Goal: Check status: Check status

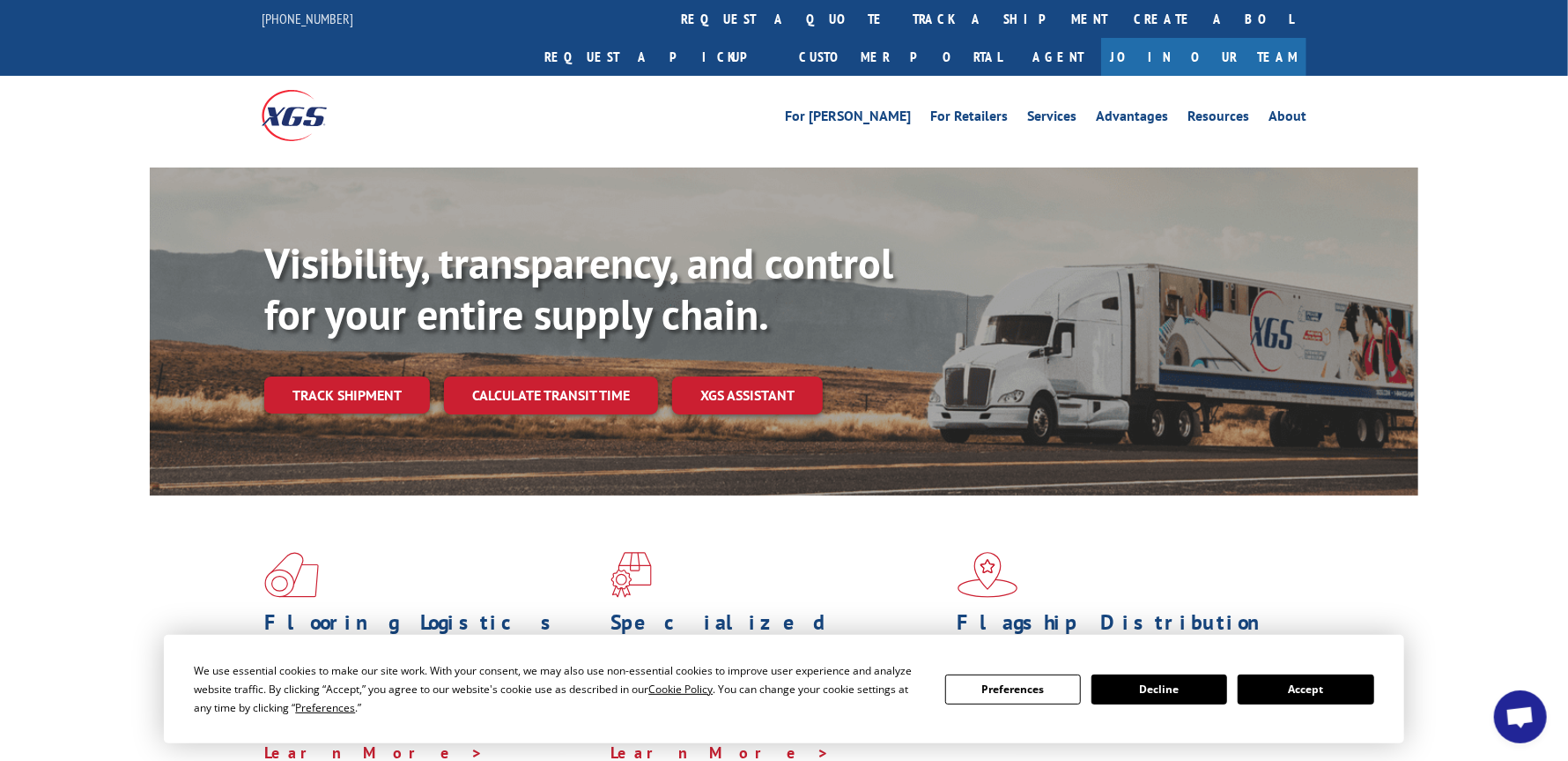
click at [1316, 685] on button "Accept" at bounding box center [1305, 689] width 136 height 30
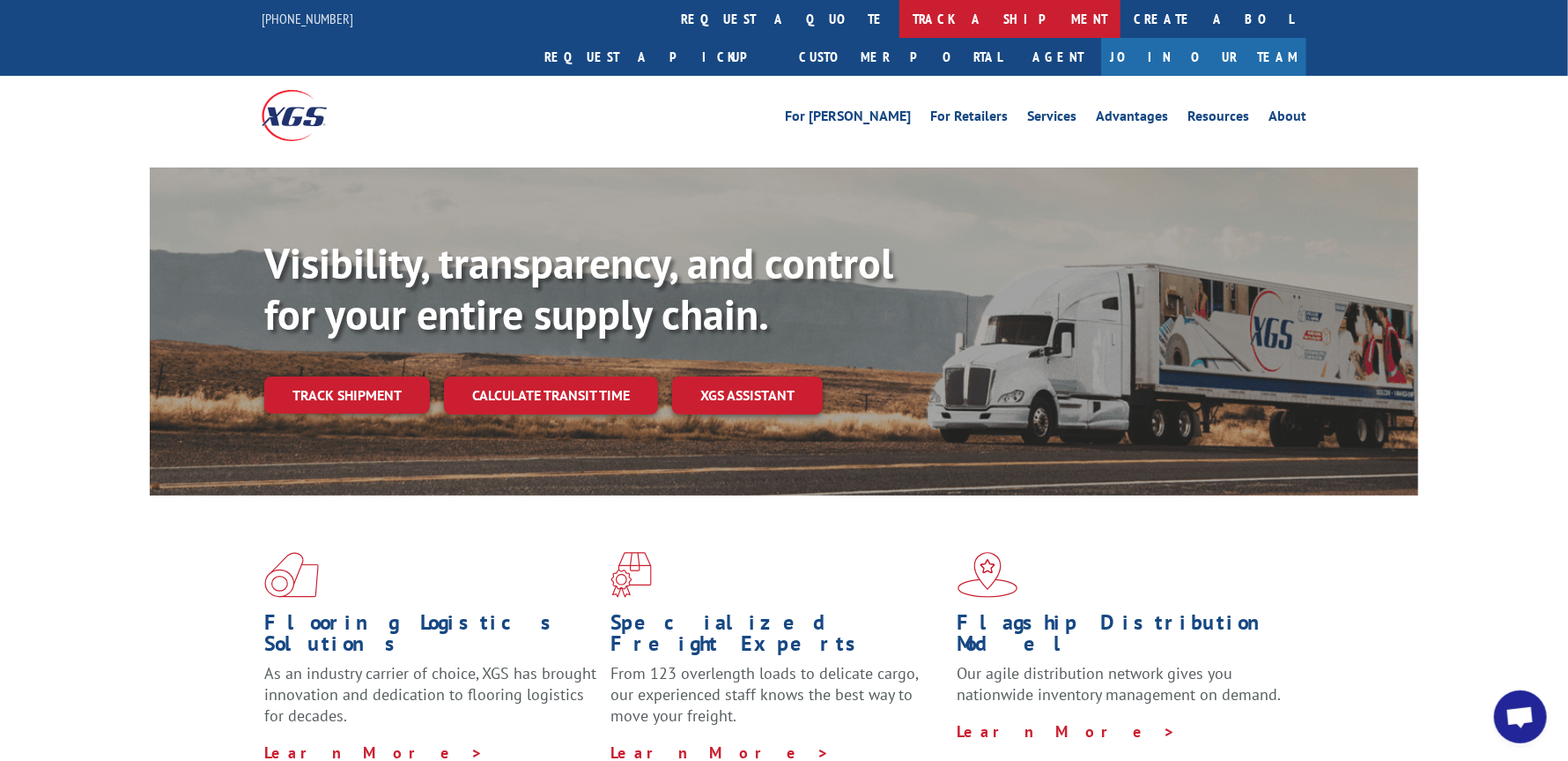
click at [900, 15] on link "track a shipment" at bounding box center [1010, 19] width 221 height 38
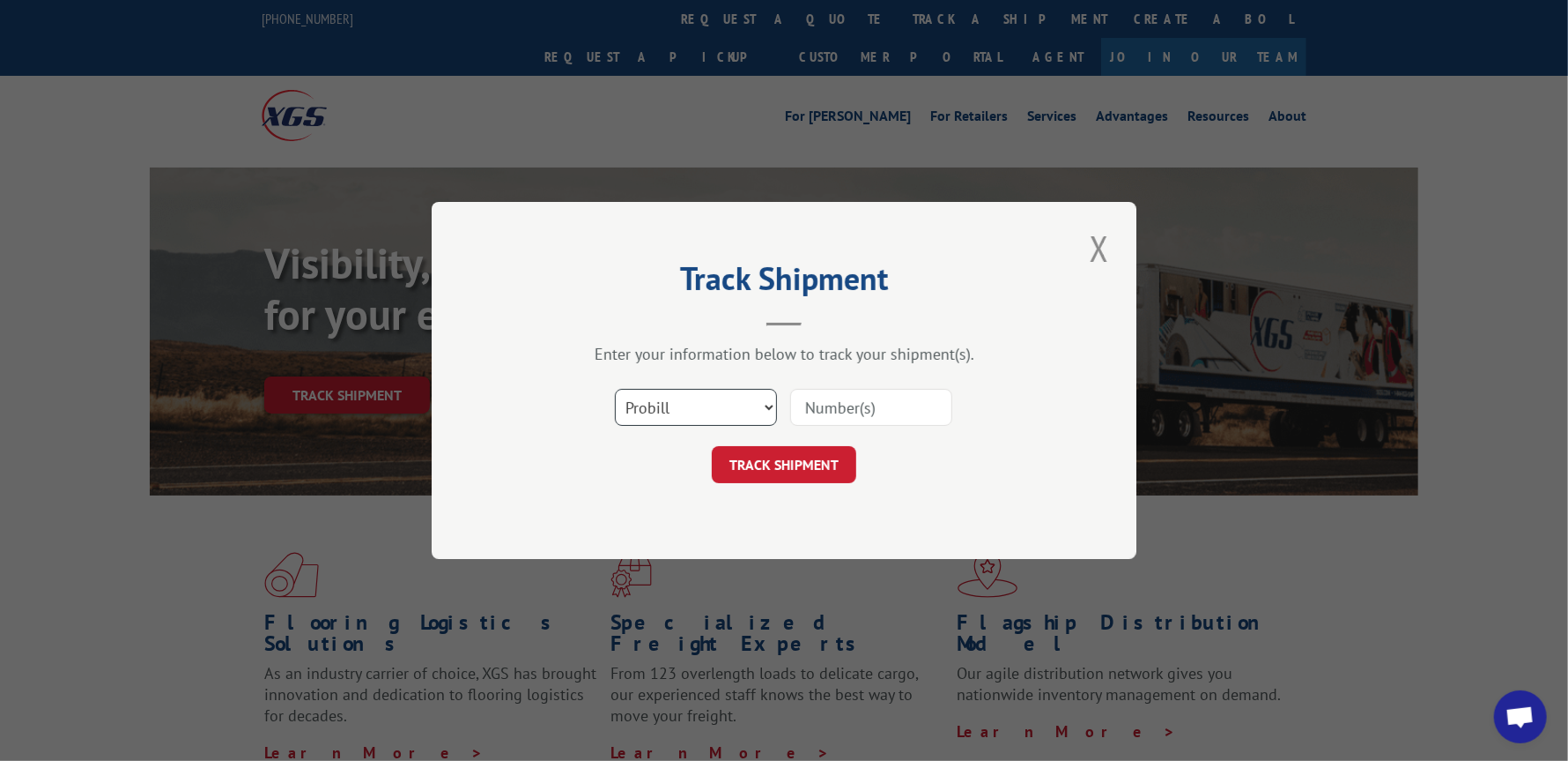
click at [767, 400] on select "Select category... Probill BOL PO" at bounding box center [696, 407] width 162 height 37
select select "bol"
click at [615, 389] on select "Select category... Probill BOL PO" at bounding box center [696, 407] width 162 height 37
click at [805, 404] on input at bounding box center [871, 407] width 162 height 37
paste input "5957929"
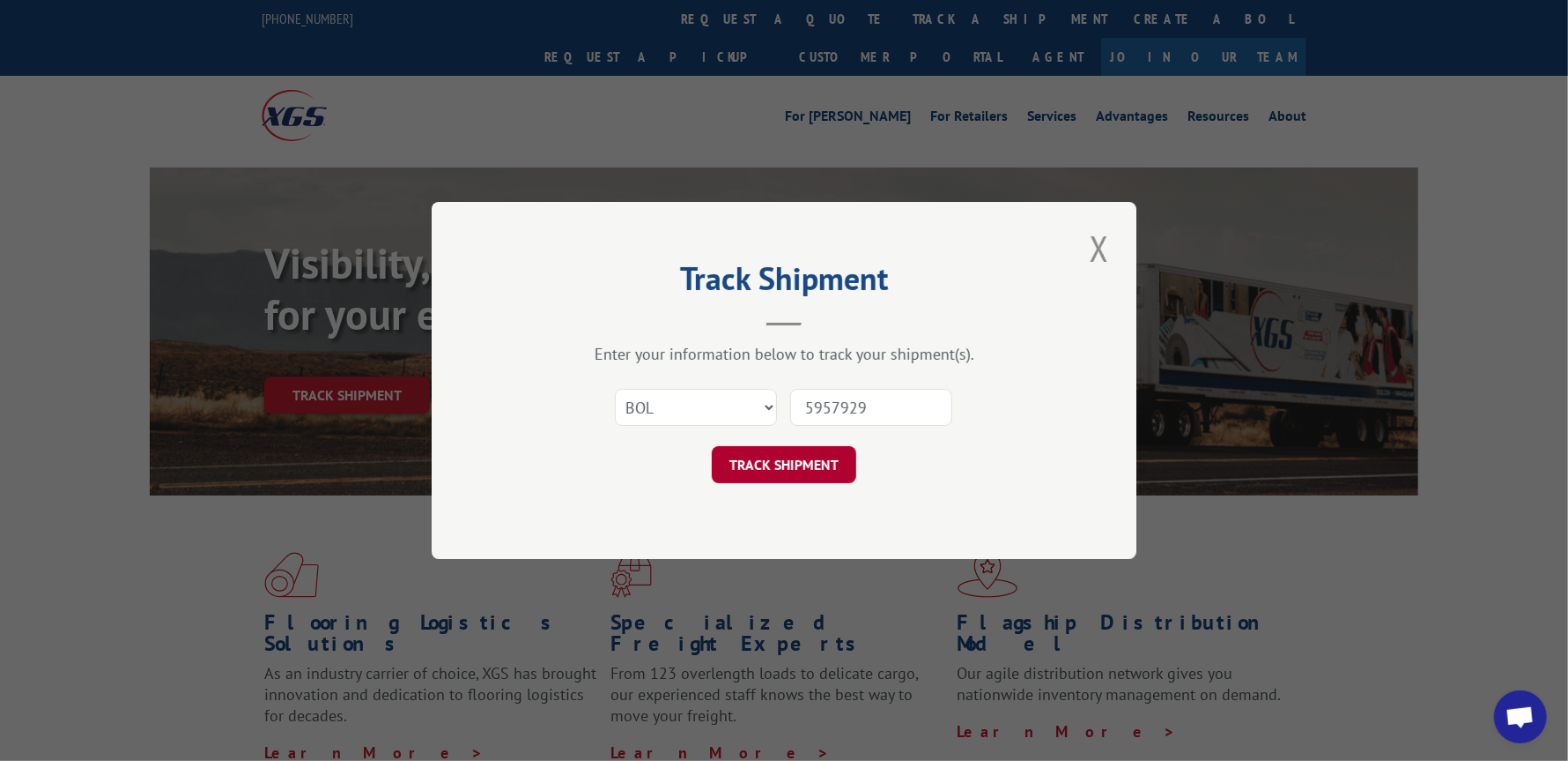
type input "5957929"
click at [788, 454] on button "TRACK SHIPMENT" at bounding box center [784, 464] width 145 height 37
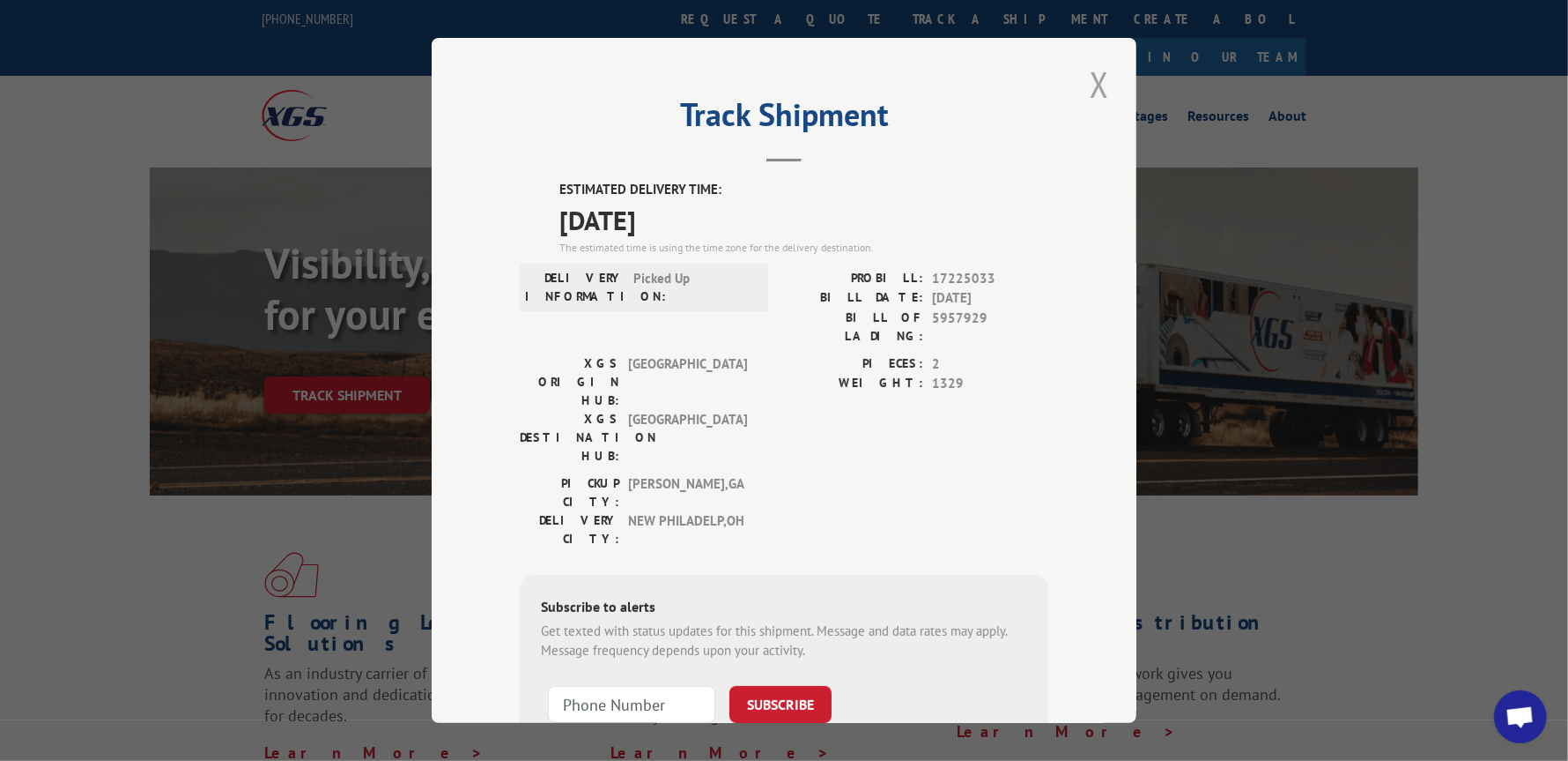
click at [1086, 73] on button "Close modal" at bounding box center [1099, 84] width 30 height 49
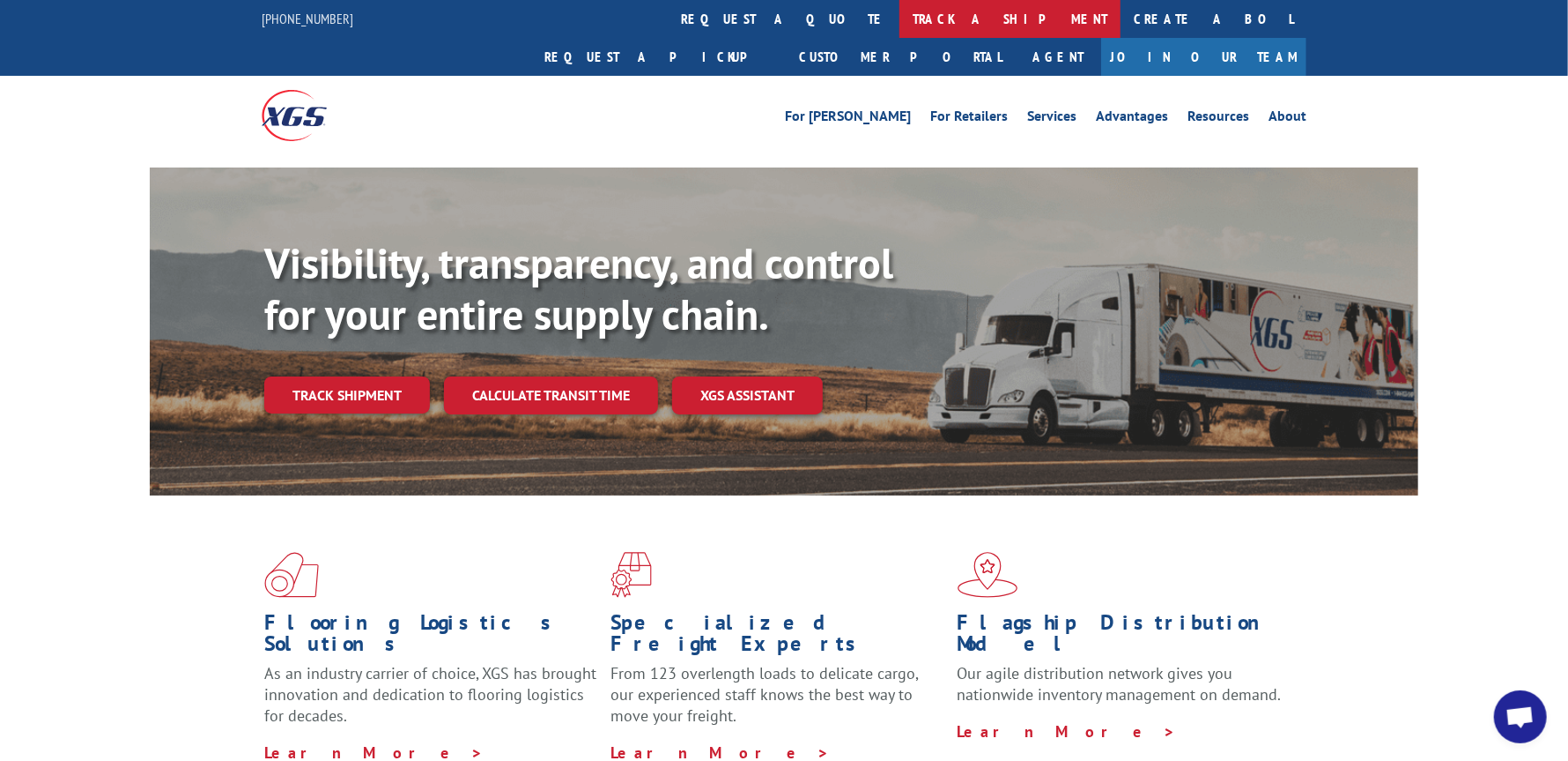
click at [900, 16] on link "track a shipment" at bounding box center [1010, 19] width 221 height 38
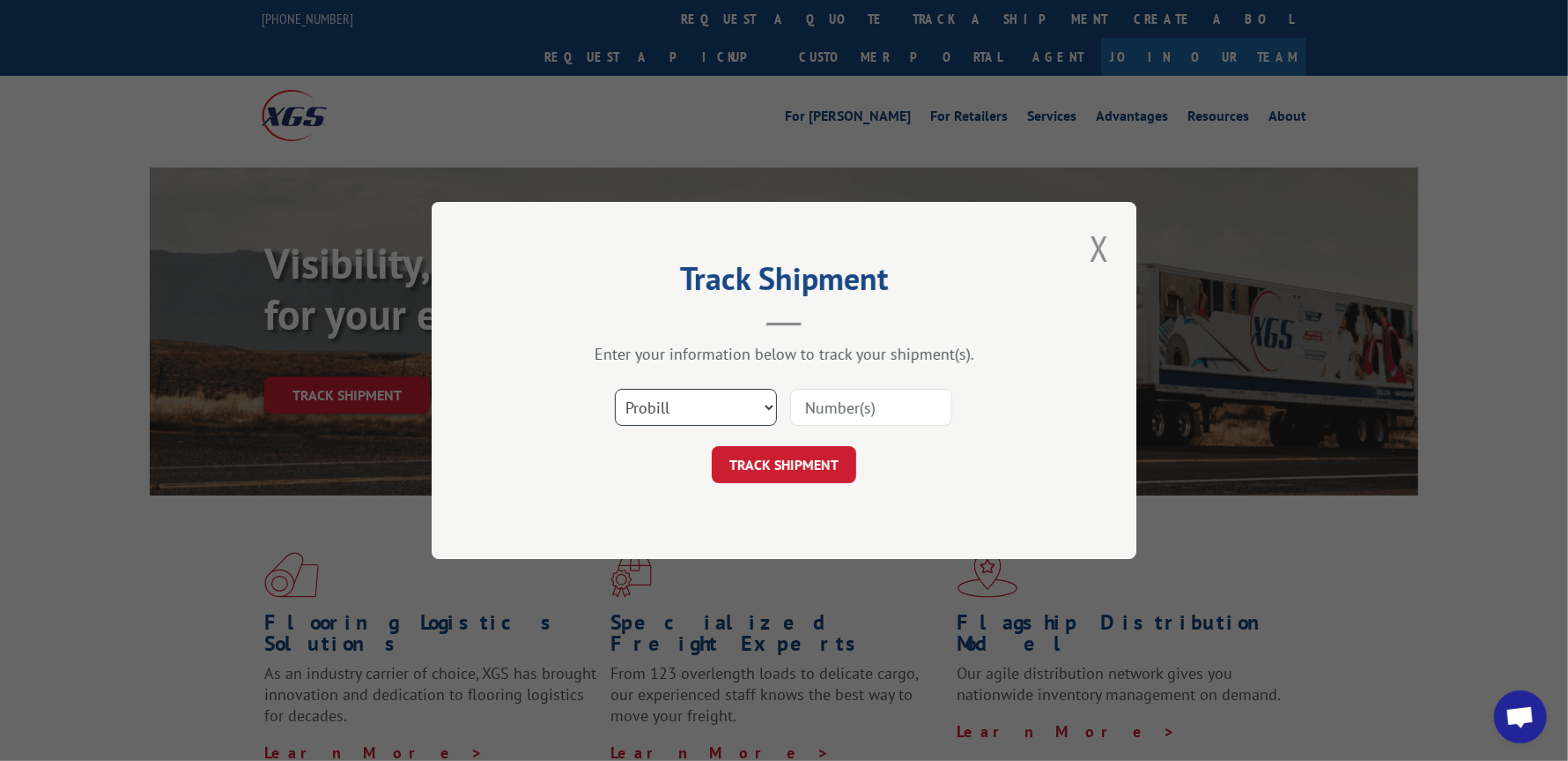
click at [772, 407] on select "Select category... Probill BOL PO" at bounding box center [696, 407] width 162 height 37
select select "bol"
click at [615, 389] on select "Select category... Probill BOL PO" at bounding box center [696, 407] width 162 height 37
click at [807, 406] on input at bounding box center [871, 407] width 162 height 37
paste input "5939536"
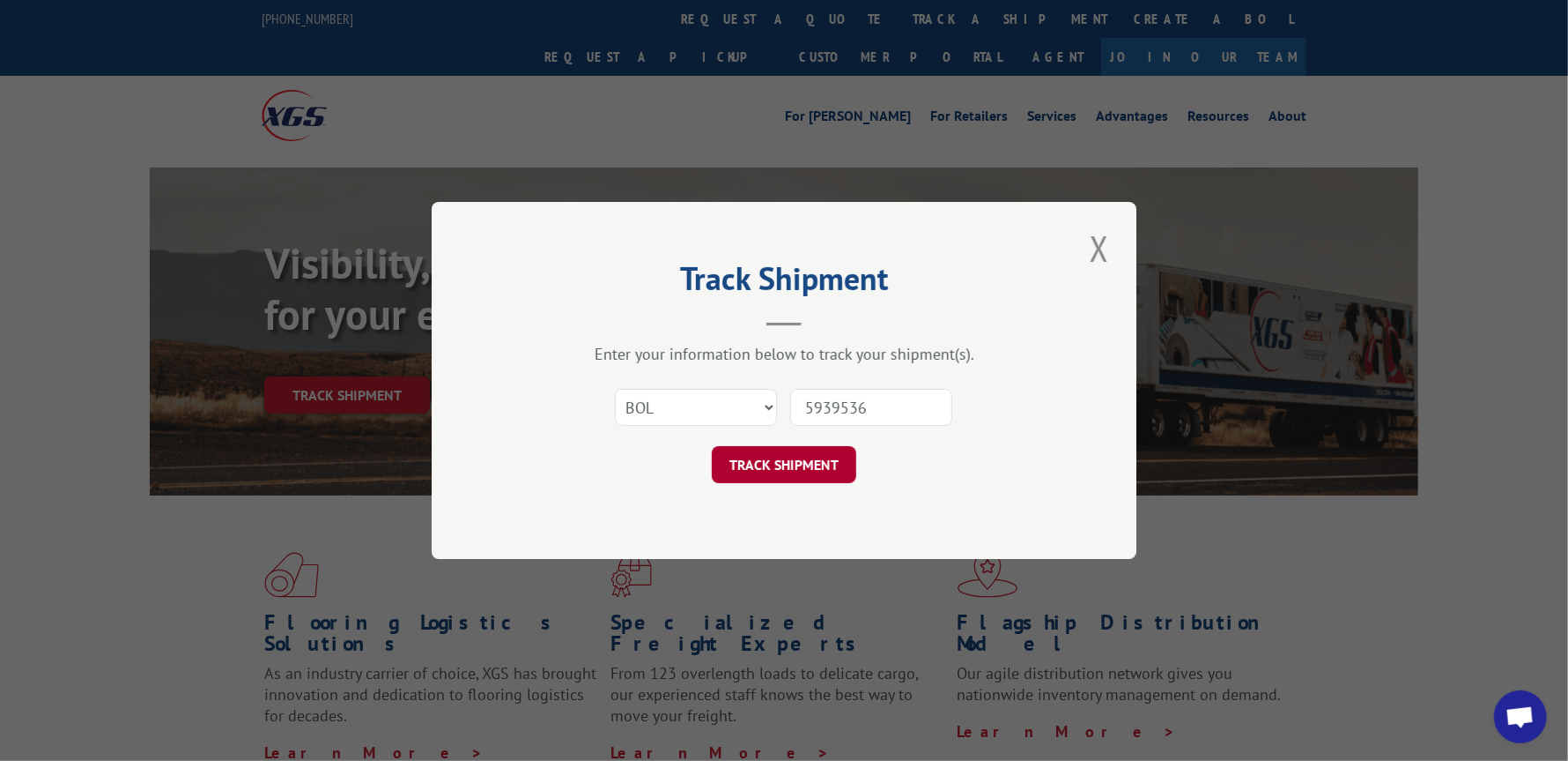
type input "5939536"
click at [808, 468] on button "TRACK SHIPMENT" at bounding box center [784, 464] width 145 height 37
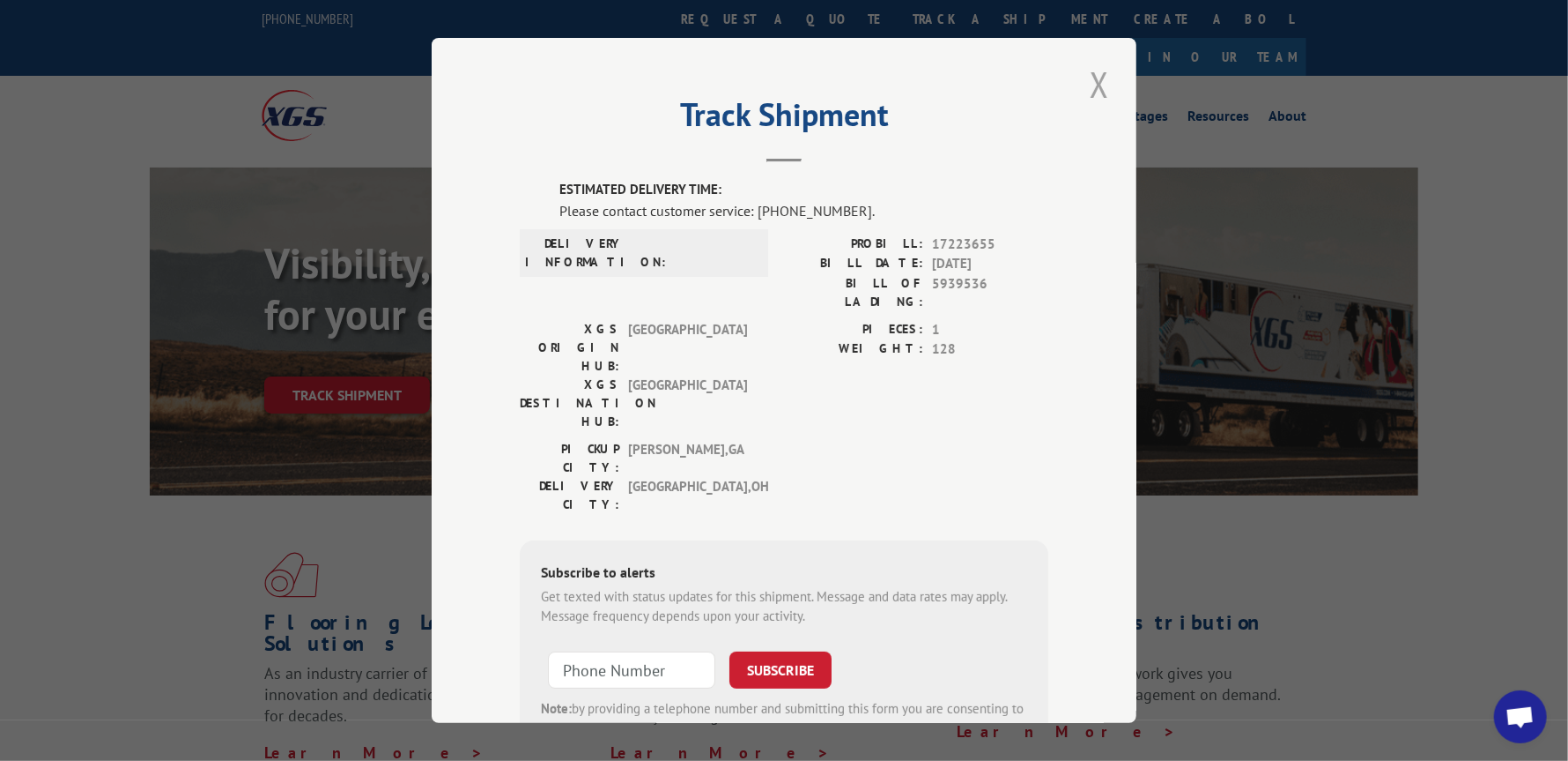
click at [1094, 86] on button "Close modal" at bounding box center [1099, 84] width 30 height 49
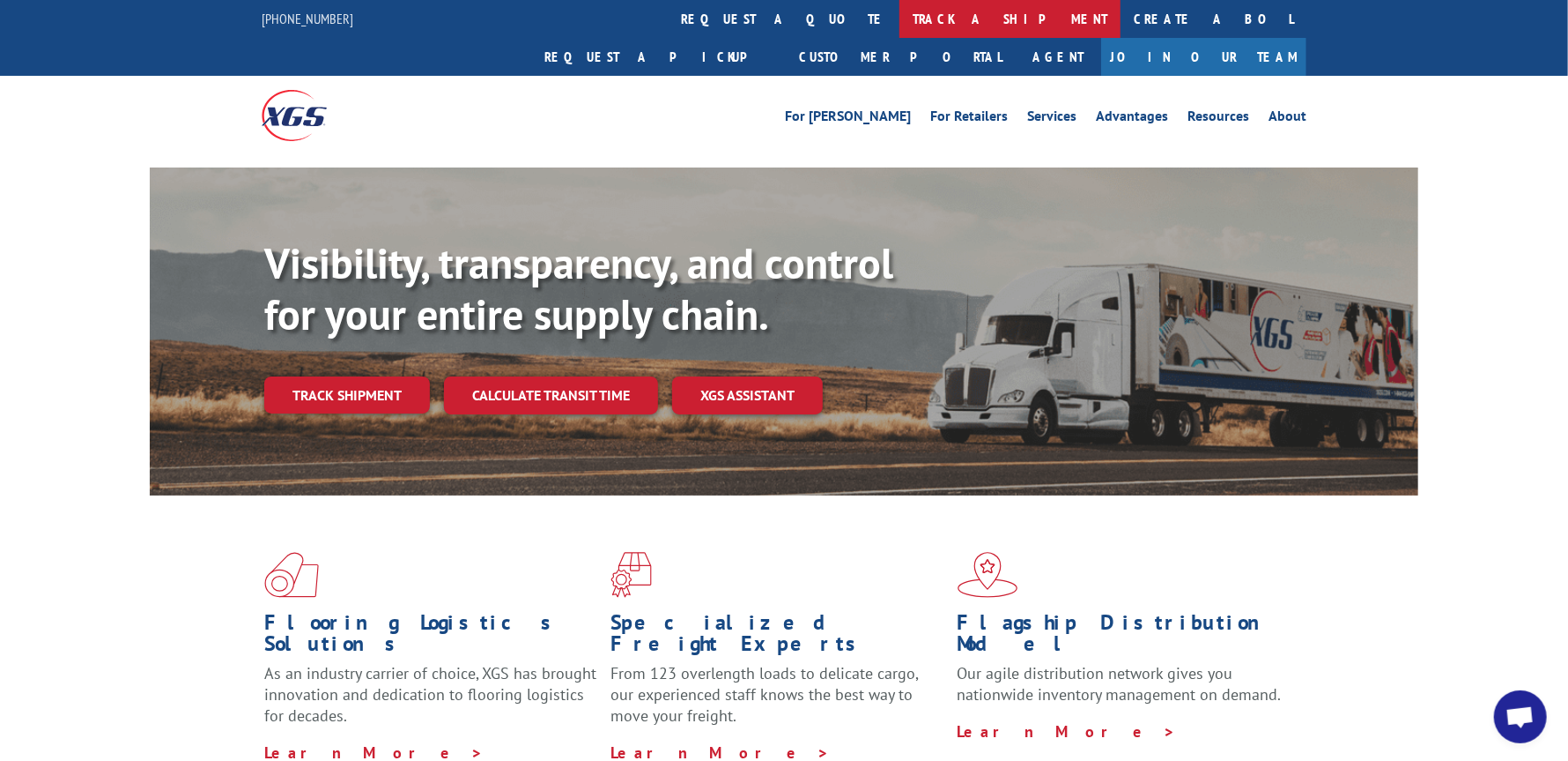
click at [900, 21] on link "track a shipment" at bounding box center [1010, 19] width 221 height 38
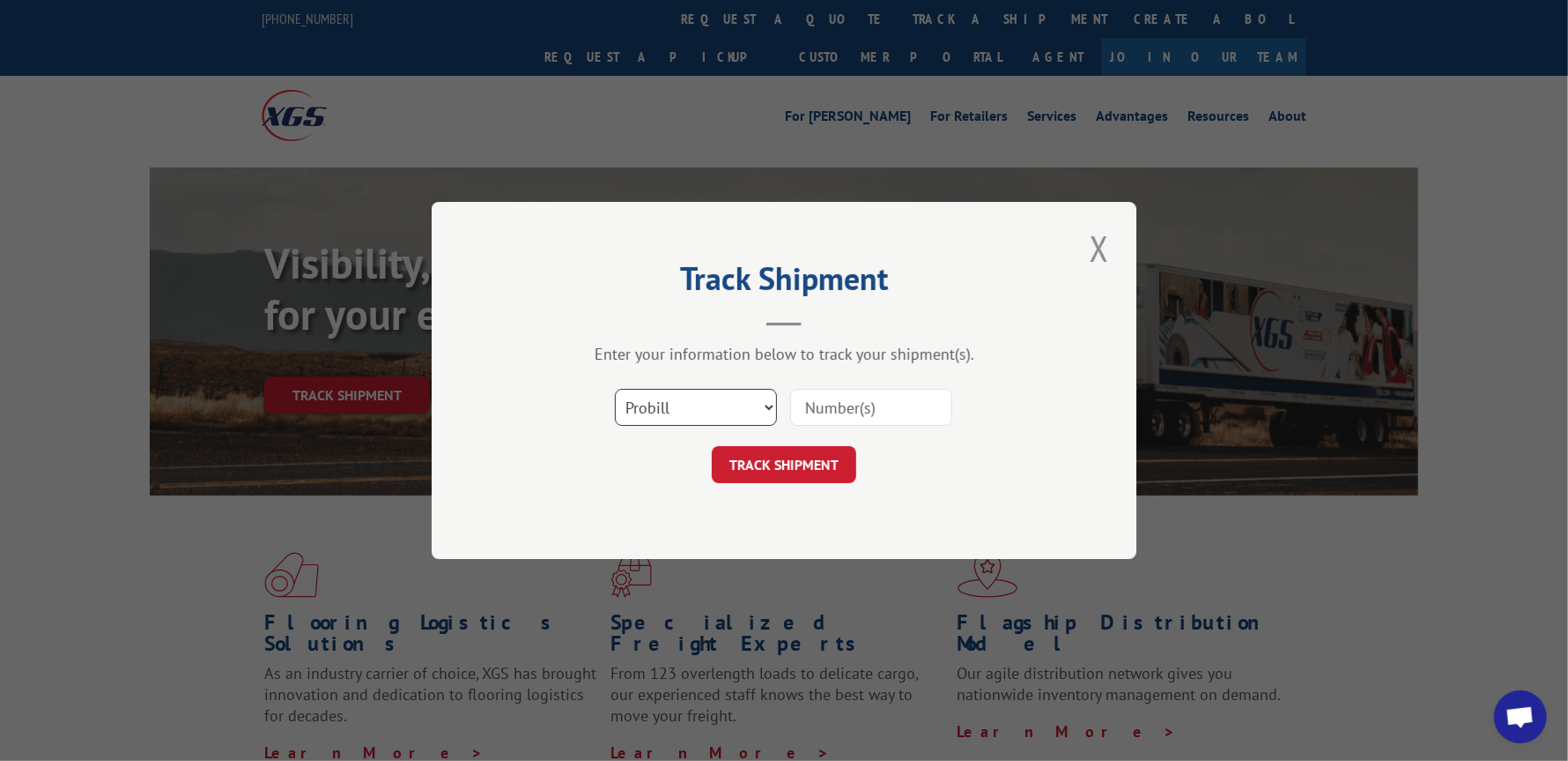
click at [764, 402] on select "Select category... Probill BOL PO" at bounding box center [696, 407] width 162 height 37
select select "bol"
click at [615, 389] on select "Select category... Probill BOL PO" at bounding box center [696, 407] width 162 height 37
click at [807, 410] on input at bounding box center [871, 407] width 162 height 37
paste input "5939536"
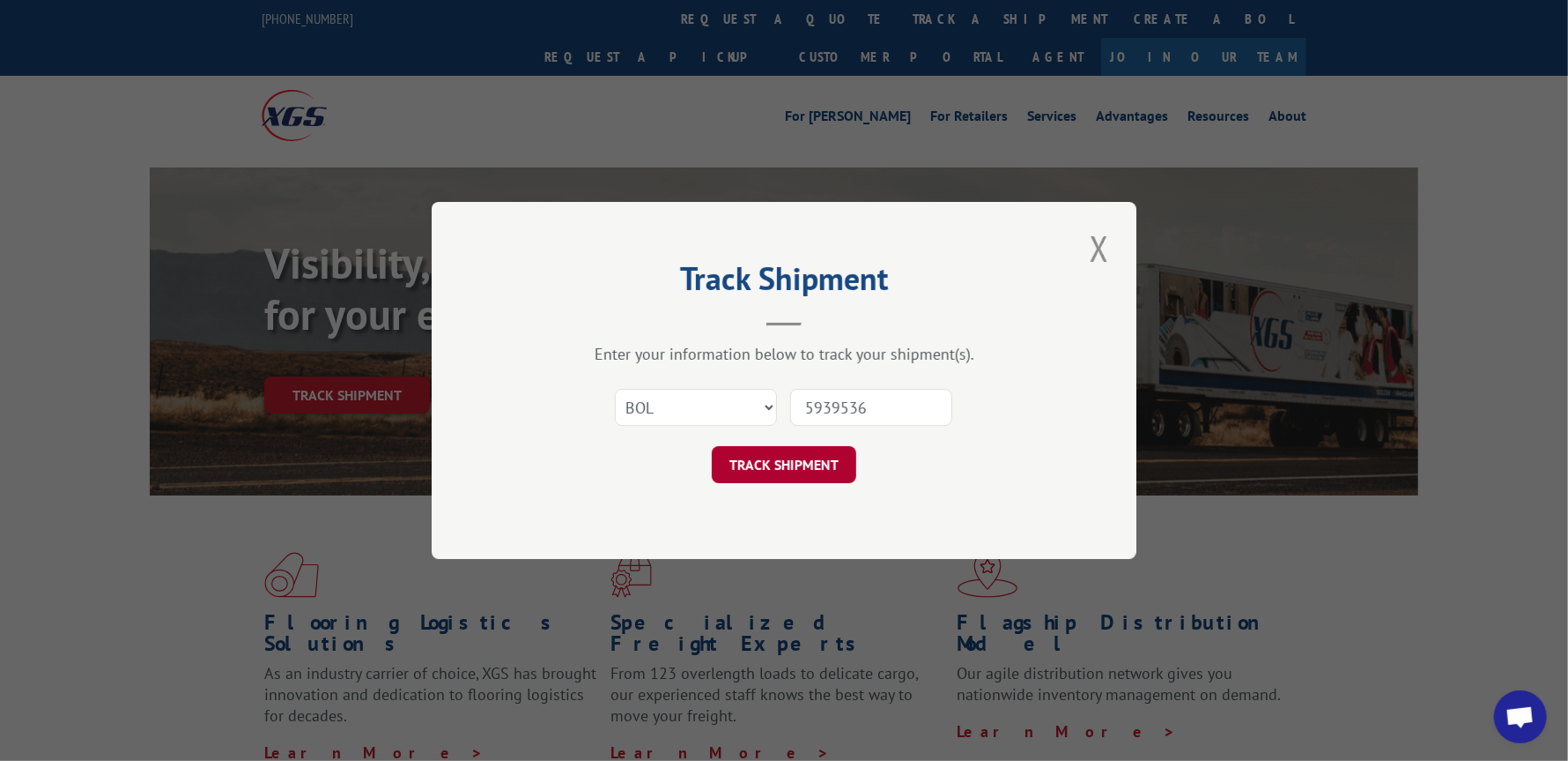
type input "5939536"
click at [780, 456] on button "TRACK SHIPMENT" at bounding box center [784, 464] width 145 height 37
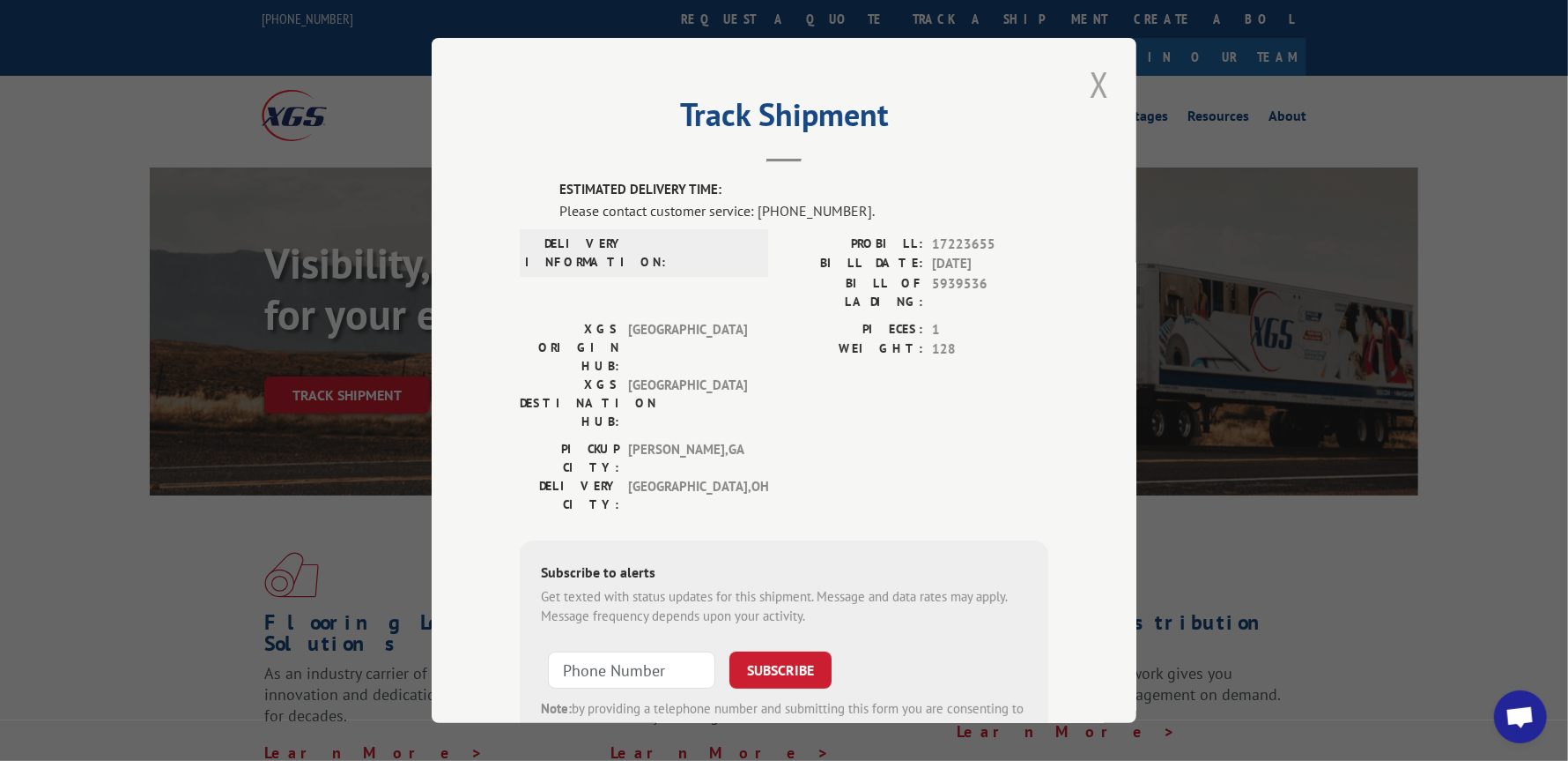
click at [1102, 88] on button "Close modal" at bounding box center [1099, 84] width 30 height 49
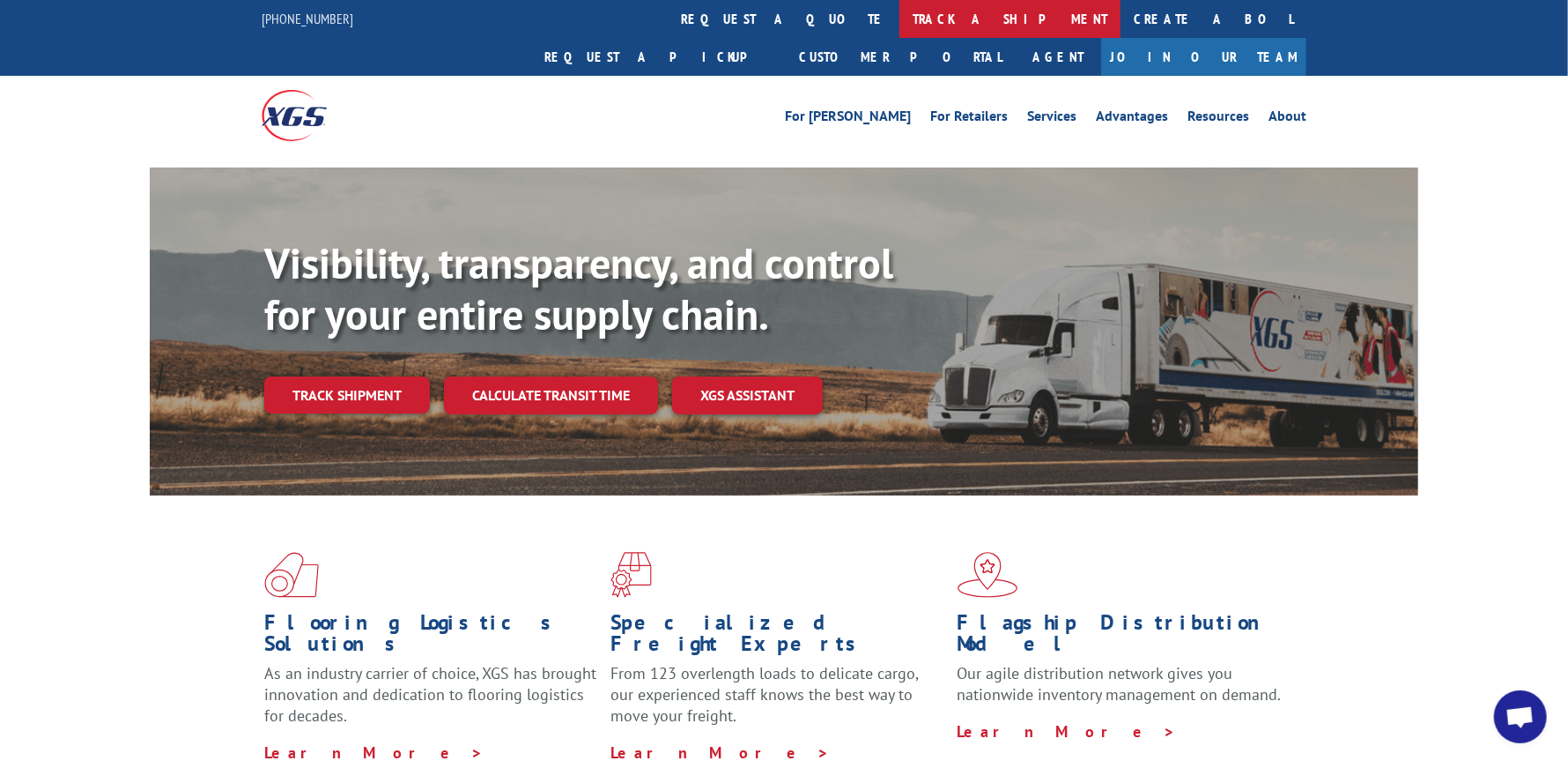
click at [900, 18] on link "track a shipment" at bounding box center [1010, 19] width 221 height 38
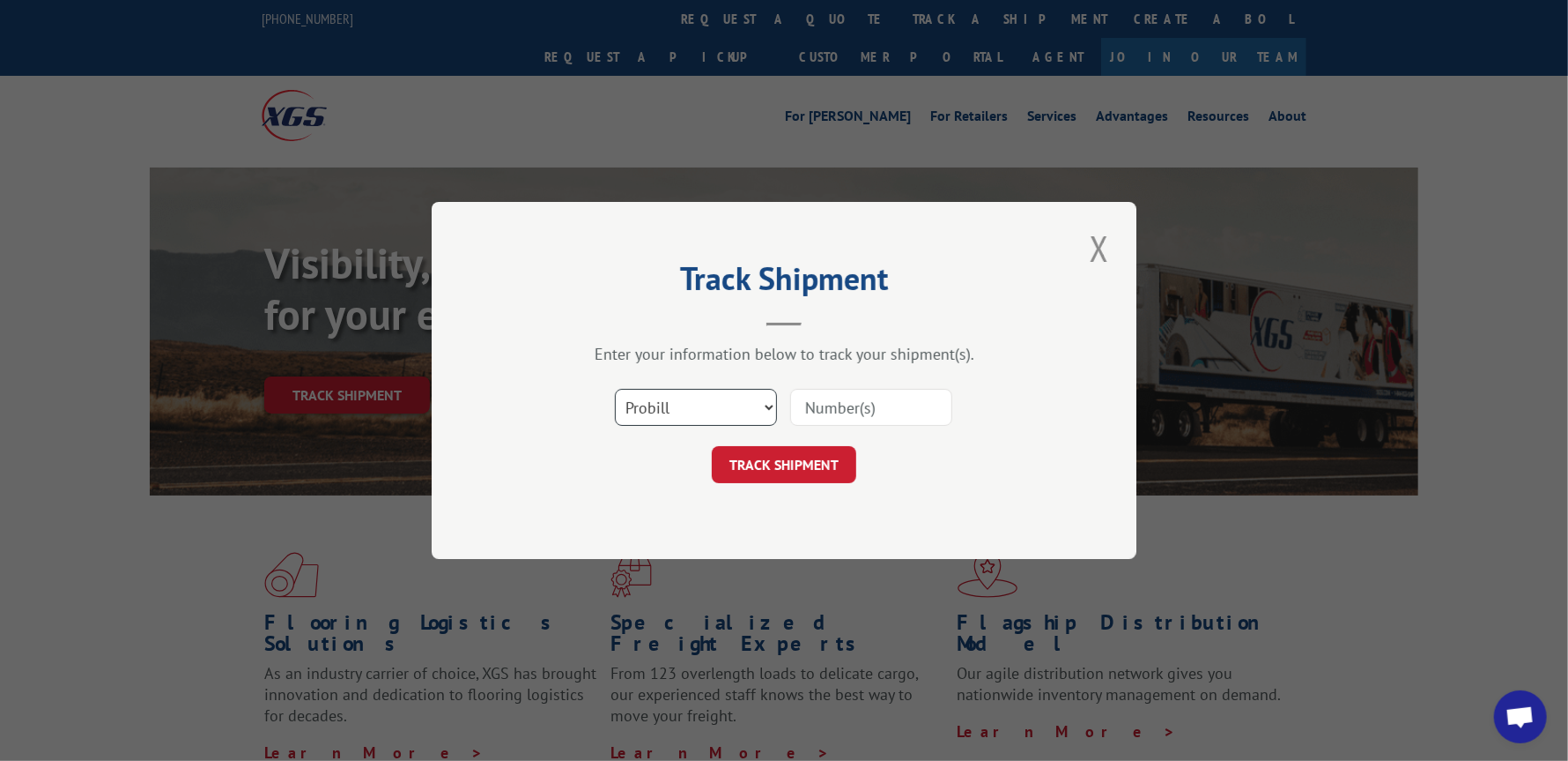
click at [769, 401] on select "Select category... Probill BOL PO" at bounding box center [696, 407] width 162 height 37
select select "bol"
click at [615, 389] on select "Select category... Probill BOL PO" at bounding box center [696, 407] width 162 height 37
click at [806, 401] on input at bounding box center [871, 407] width 162 height 37
paste input "5957643"
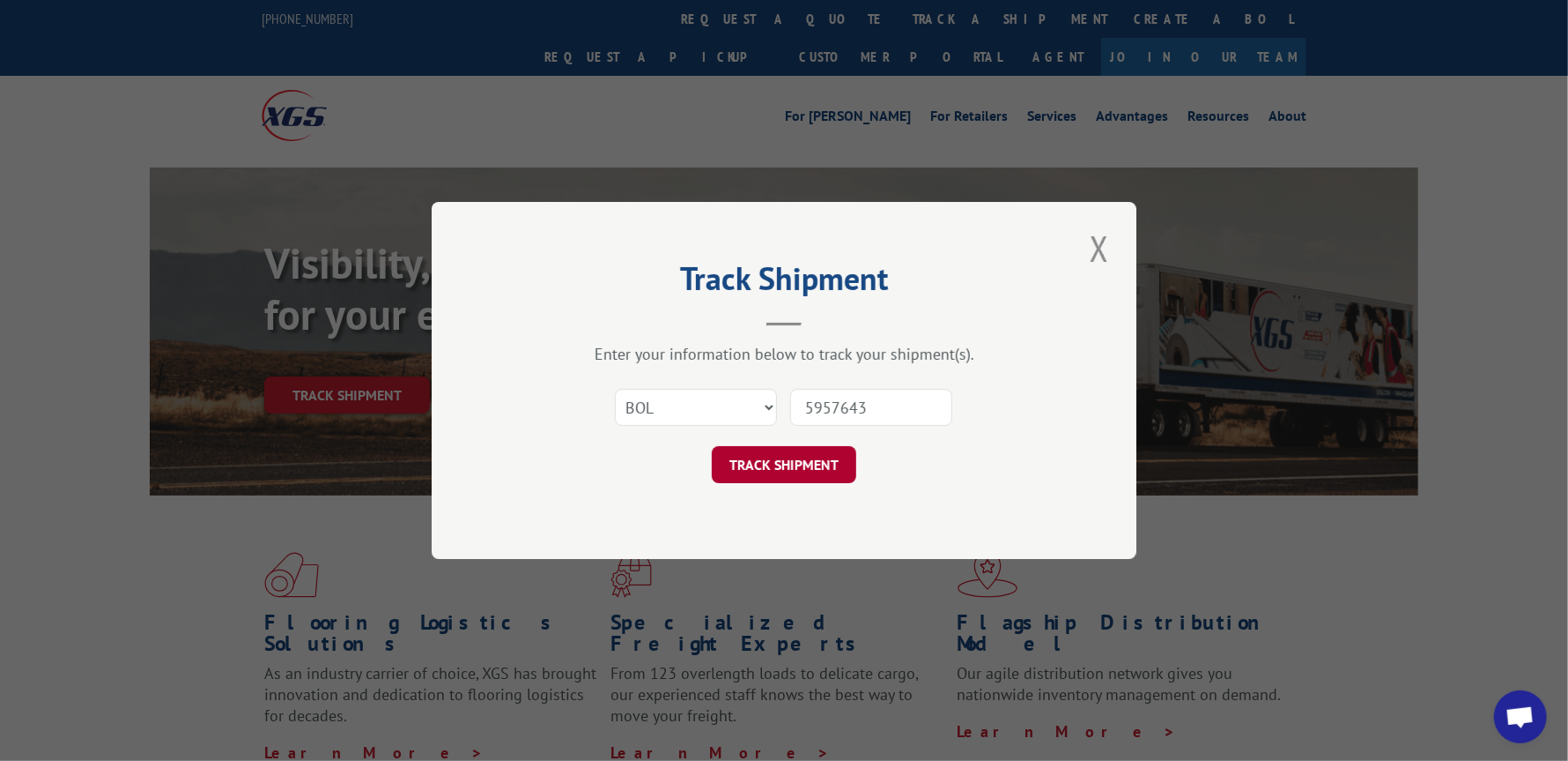
type input "5957643"
click at [791, 463] on button "TRACK SHIPMENT" at bounding box center [784, 464] width 145 height 37
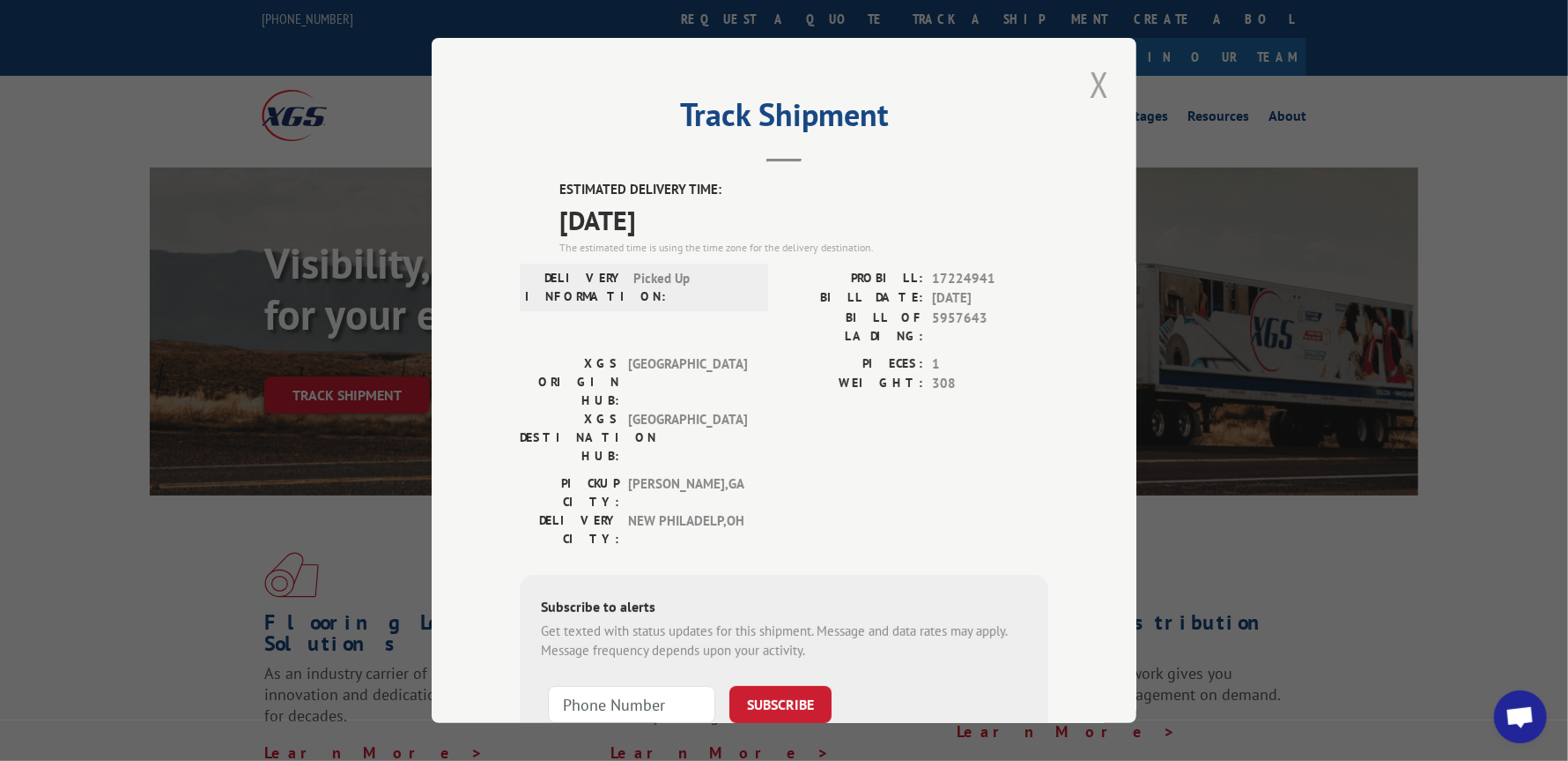
click at [1093, 74] on button "Close modal" at bounding box center [1099, 84] width 30 height 49
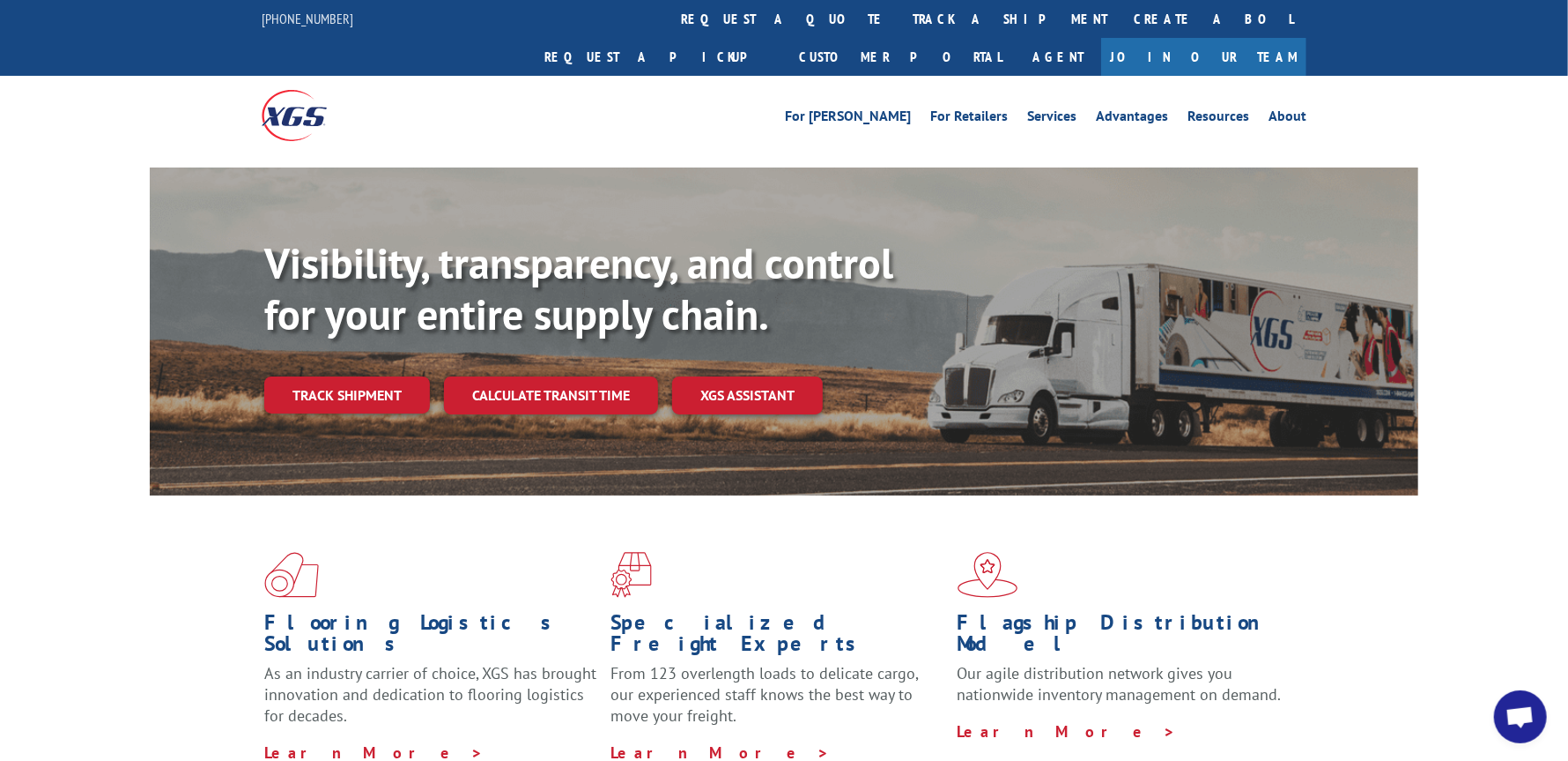
click at [1524, 715] on span "Open chat" at bounding box center [1520, 718] width 30 height 25
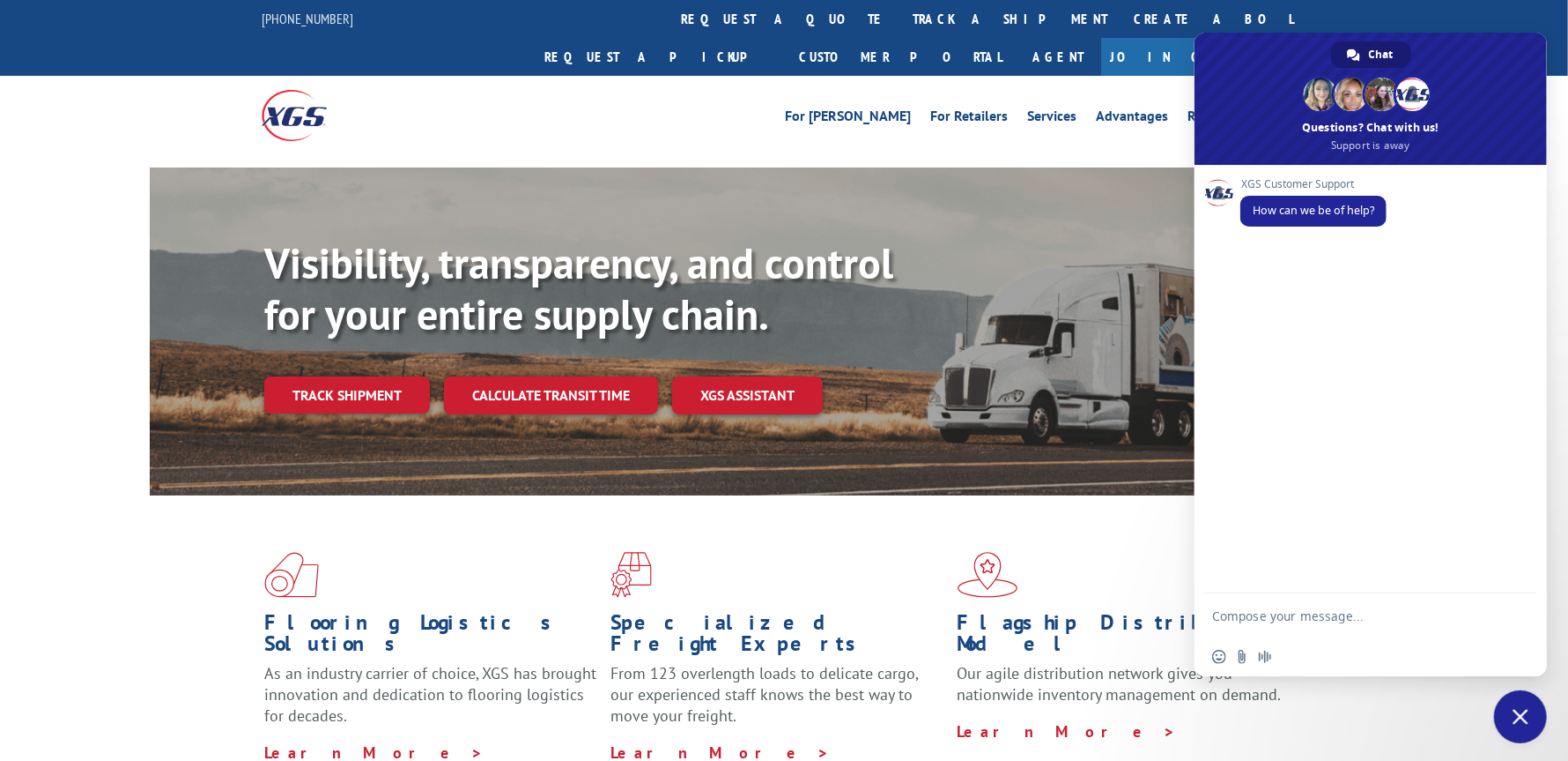
click at [1141, 110] on div "For [PERSON_NAME] For Retailers Services Advantages Resources About For [PERSON…" at bounding box center [784, 115] width 1045 height 78
click at [1521, 711] on span "Close chat" at bounding box center [1520, 716] width 16 height 16
